Goal: Transaction & Acquisition: Subscribe to service/newsletter

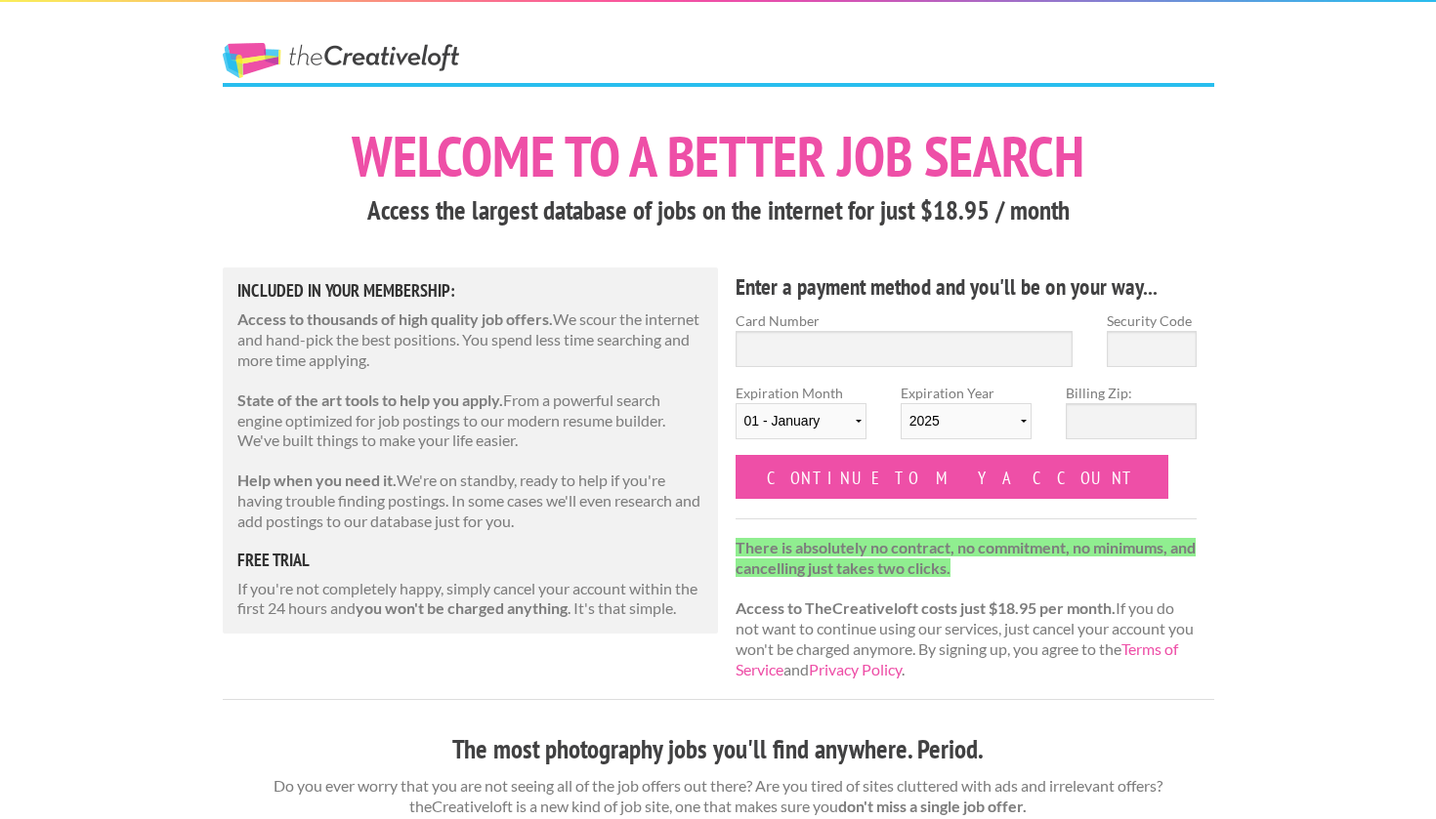
click at [831, 539] on strong "There is absolutely no contract, no commitment, no minimums, and cancelling jus…" at bounding box center [965, 557] width 460 height 39
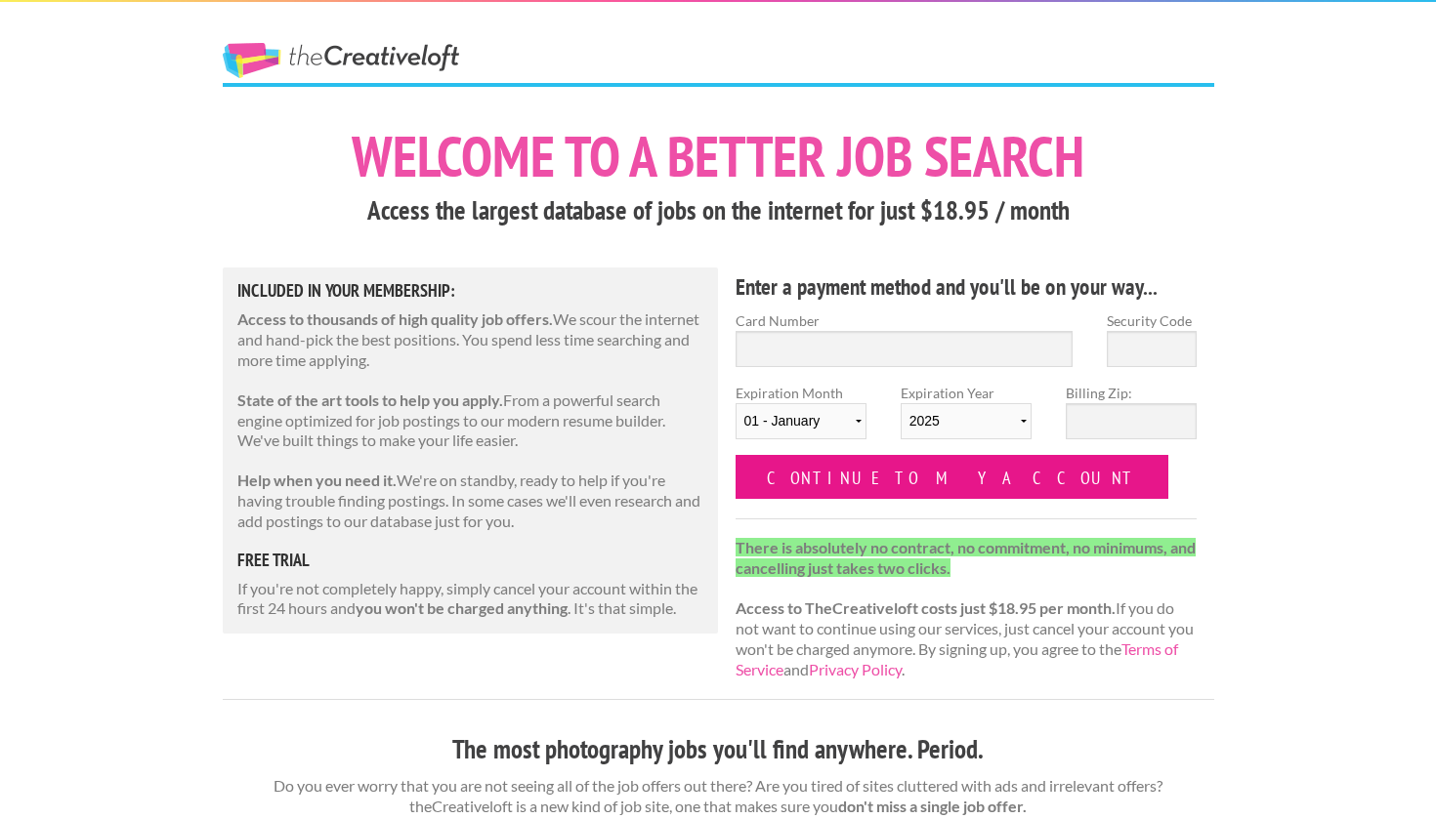
click at [862, 483] on input "Continue to my account" at bounding box center [952, 477] width 434 height 44
